Goal: Check status: Check status

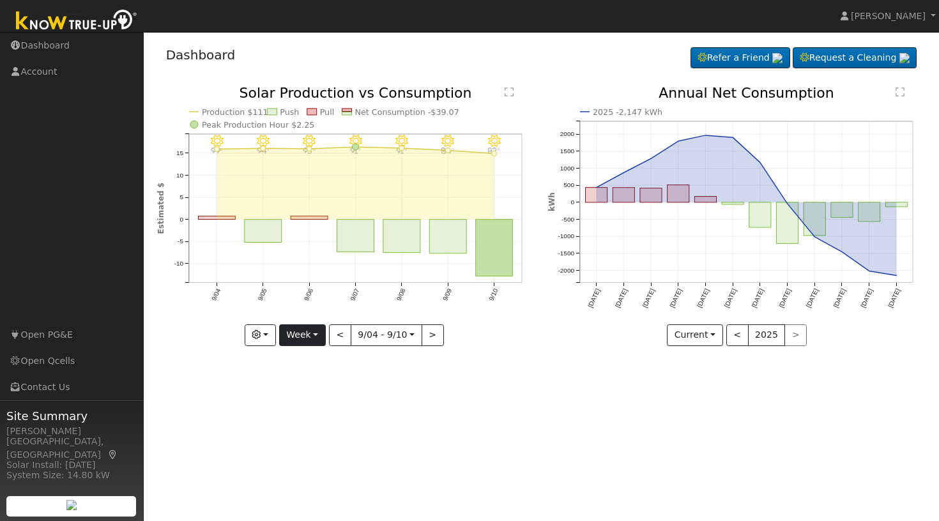
click at [318, 335] on button "Week" at bounding box center [302, 336] width 47 height 22
click at [307, 402] on link "Month" at bounding box center [324, 397] width 89 height 18
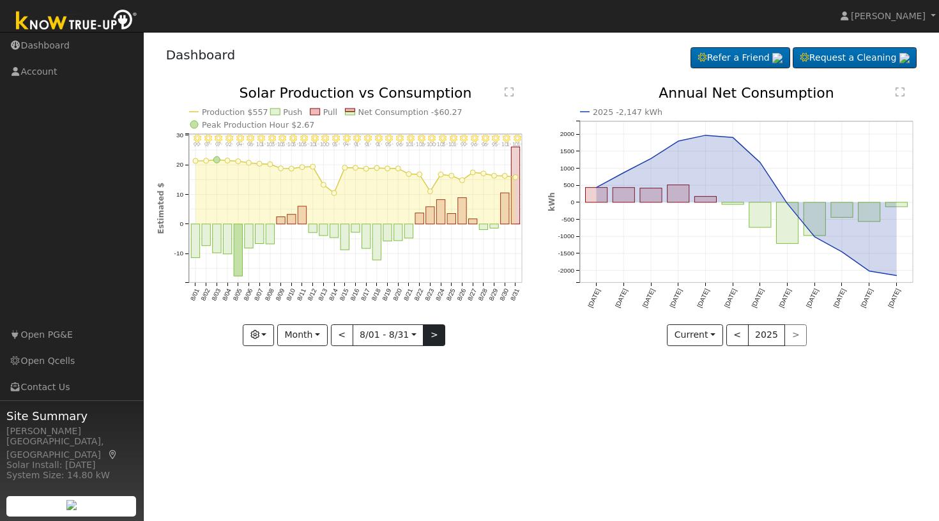
click at [434, 337] on button ">" at bounding box center [434, 336] width 22 height 22
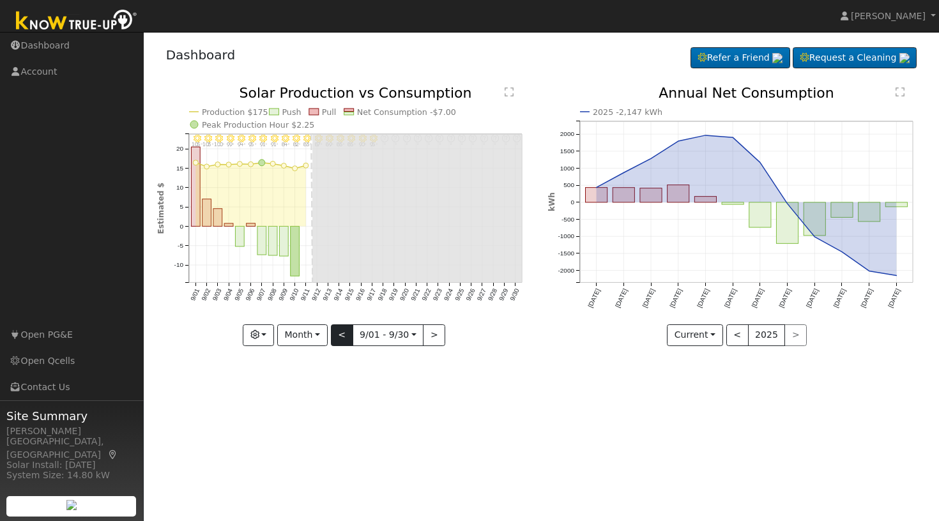
click at [344, 334] on button "<" at bounding box center [342, 336] width 22 height 22
type input "[DATE]"
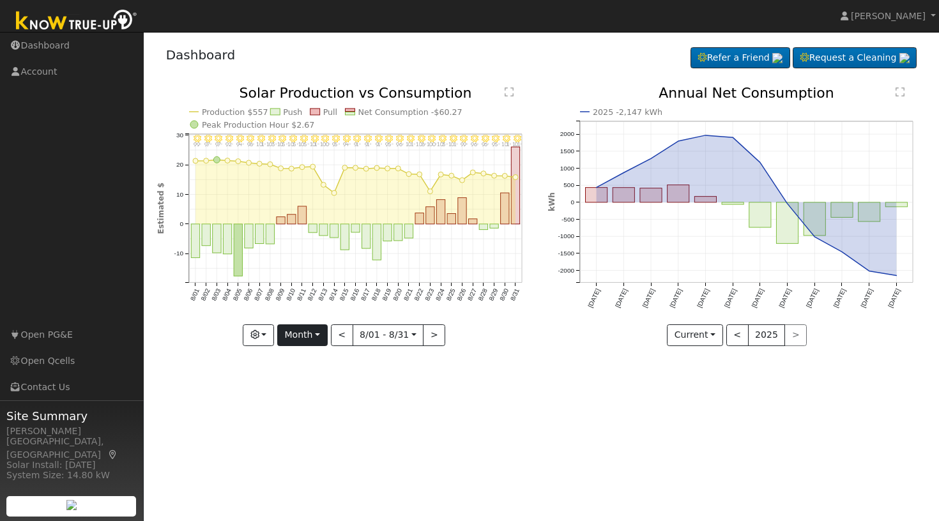
click at [323, 331] on button "Month" at bounding box center [302, 336] width 50 height 22
click at [316, 434] on link "Custom" at bounding box center [322, 434] width 89 height 18
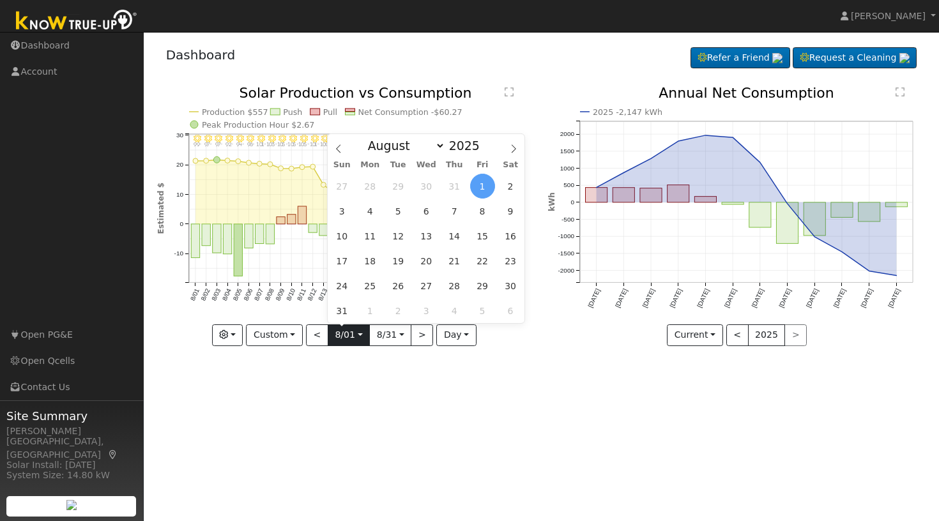
click at [359, 338] on input "[DATE]" at bounding box center [348, 335] width 41 height 20
click at [340, 150] on icon at bounding box center [338, 148] width 9 height 9
click at [340, 149] on icon at bounding box center [338, 148] width 9 height 9
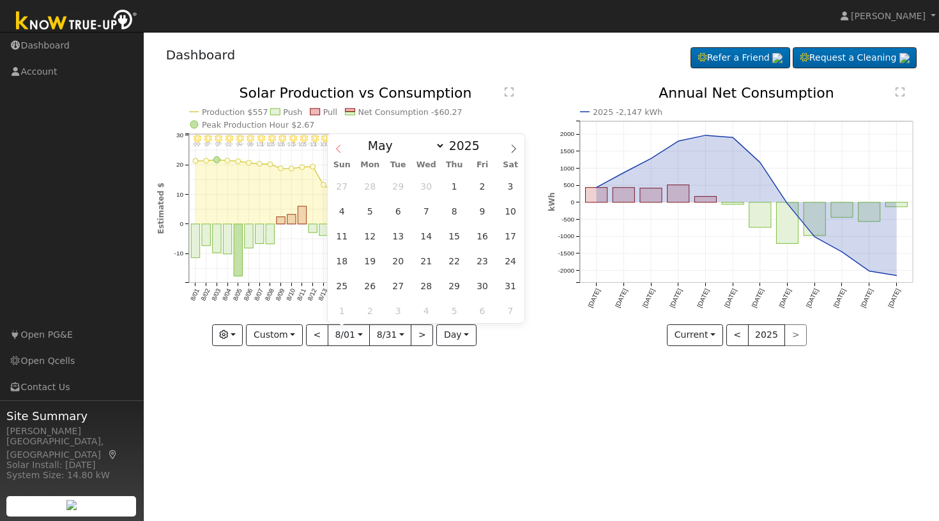
select select "3"
click at [373, 213] on span "7" at bounding box center [370, 211] width 25 height 25
type input "[DATE]"
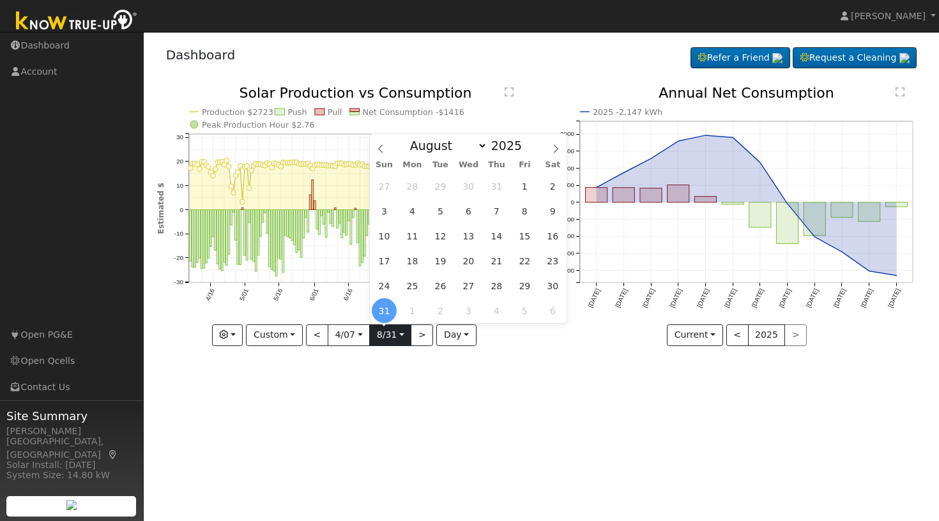
click at [401, 335] on input "[DATE]" at bounding box center [390, 335] width 41 height 20
select select "8"
click at [496, 208] on span "11" at bounding box center [496, 211] width 25 height 25
type input "[DATE]"
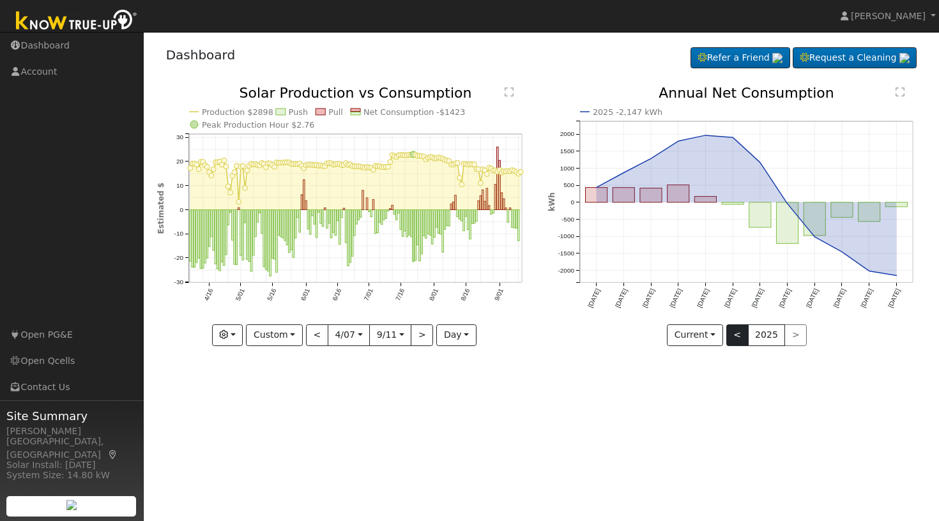
click at [743, 333] on button "<" at bounding box center [737, 336] width 22 height 22
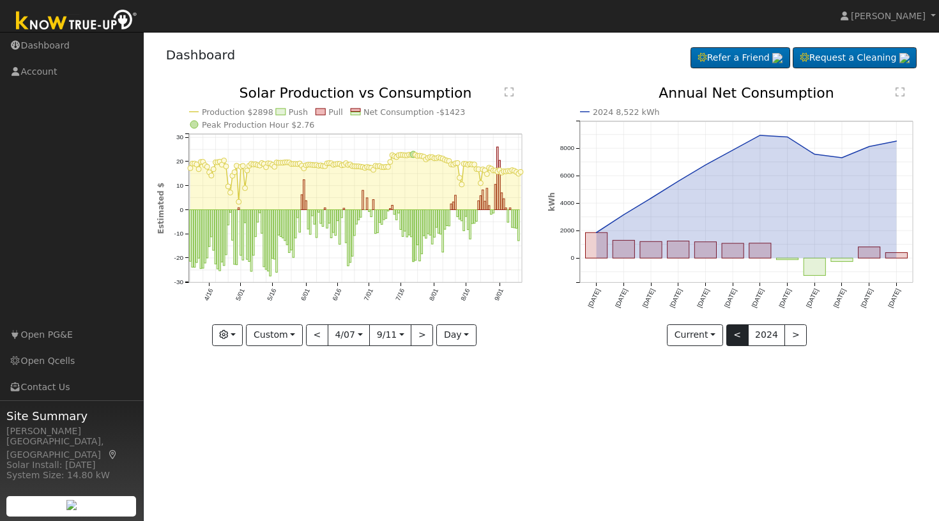
click at [738, 331] on button "<" at bounding box center [737, 336] width 22 height 22
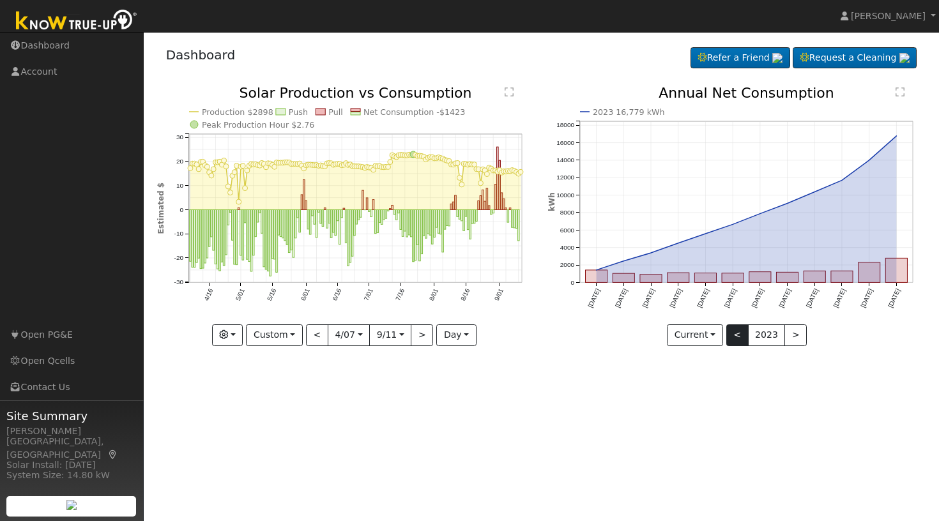
click at [737, 331] on button "<" at bounding box center [737, 336] width 22 height 22
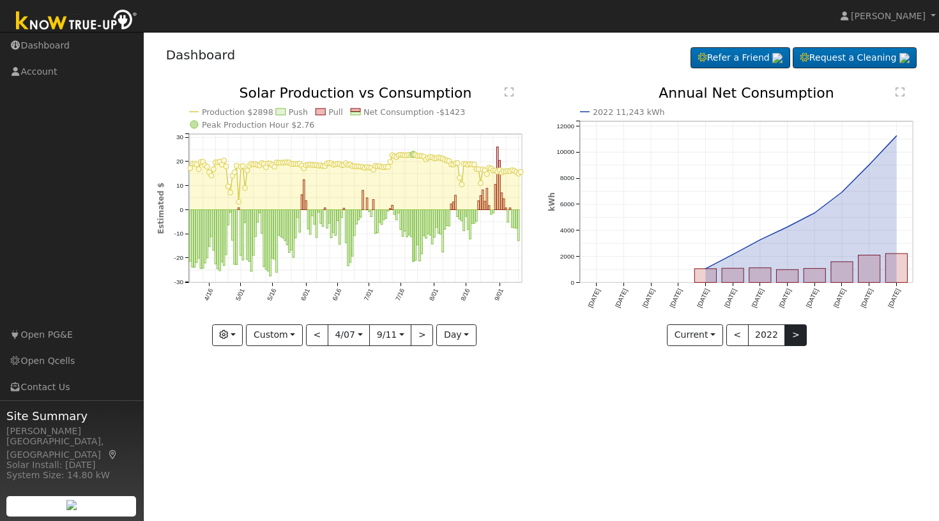
click at [795, 337] on button ">" at bounding box center [795, 336] width 22 height 22
